Goal: Task Accomplishment & Management: Manage account settings

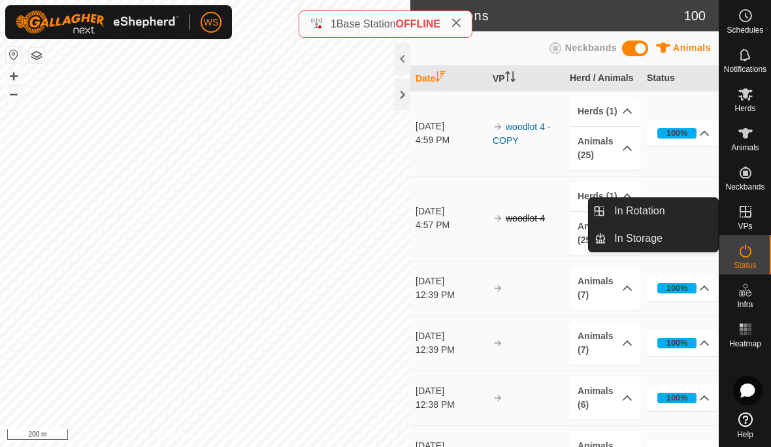
click at [667, 216] on link "In Rotation" at bounding box center [663, 211] width 112 height 26
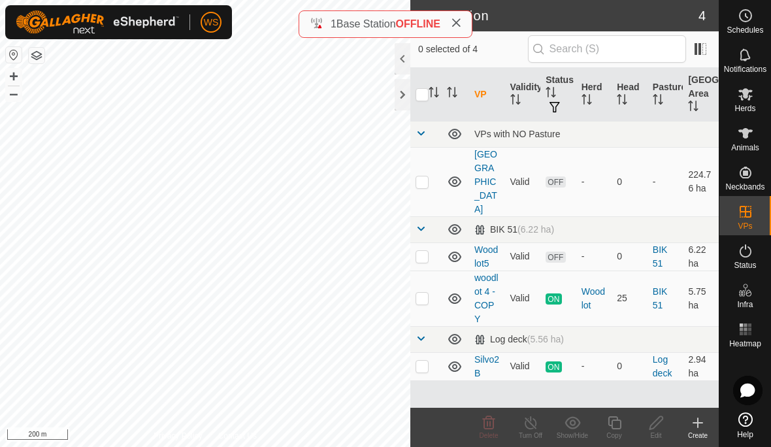
click at [425, 251] on p-checkbox at bounding box center [422, 256] width 13 height 10
click at [580, 427] on icon at bounding box center [573, 423] width 16 height 16
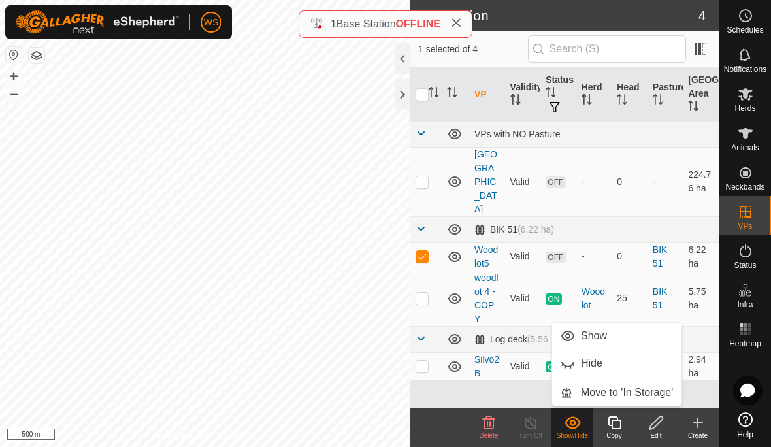
click at [608, 388] on span "Move to 'In Storage'" at bounding box center [627, 393] width 92 height 16
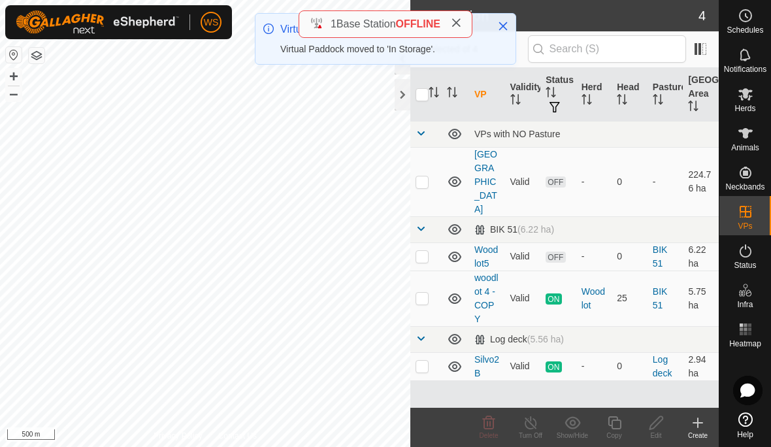
checkbox input "false"
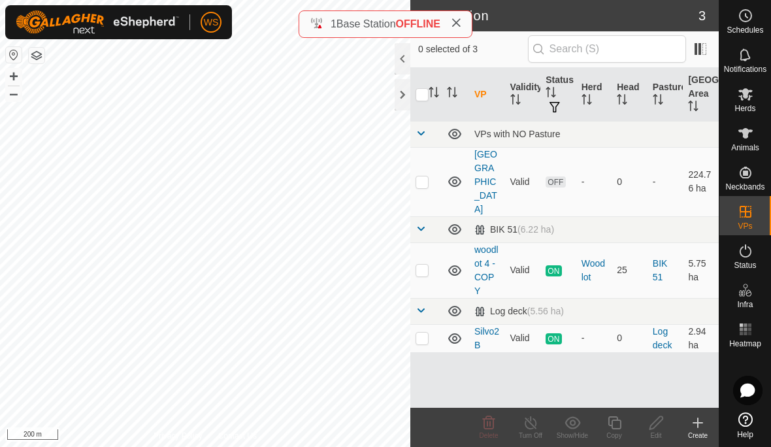
click at [427, 333] on p-checkbox at bounding box center [422, 338] width 13 height 10
checkbox input "true"
click at [462, 331] on icon at bounding box center [455, 339] width 16 height 16
